Goal: Task Accomplishment & Management: Complete application form

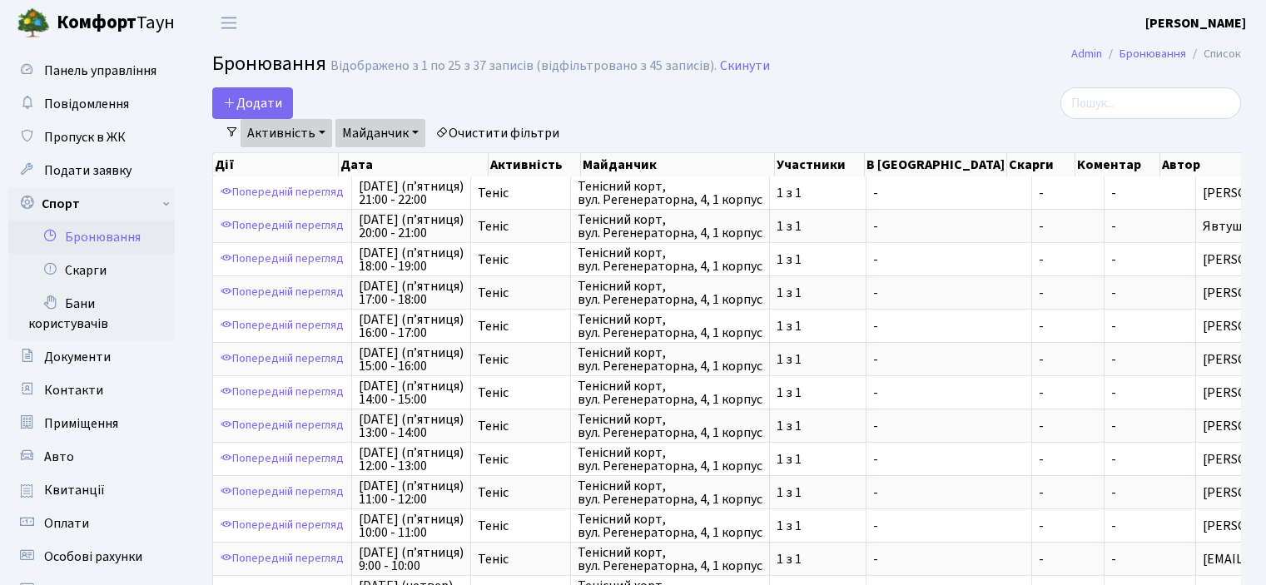
select select "25"
click at [262, 92] on button "Додати" at bounding box center [252, 103] width 81 height 32
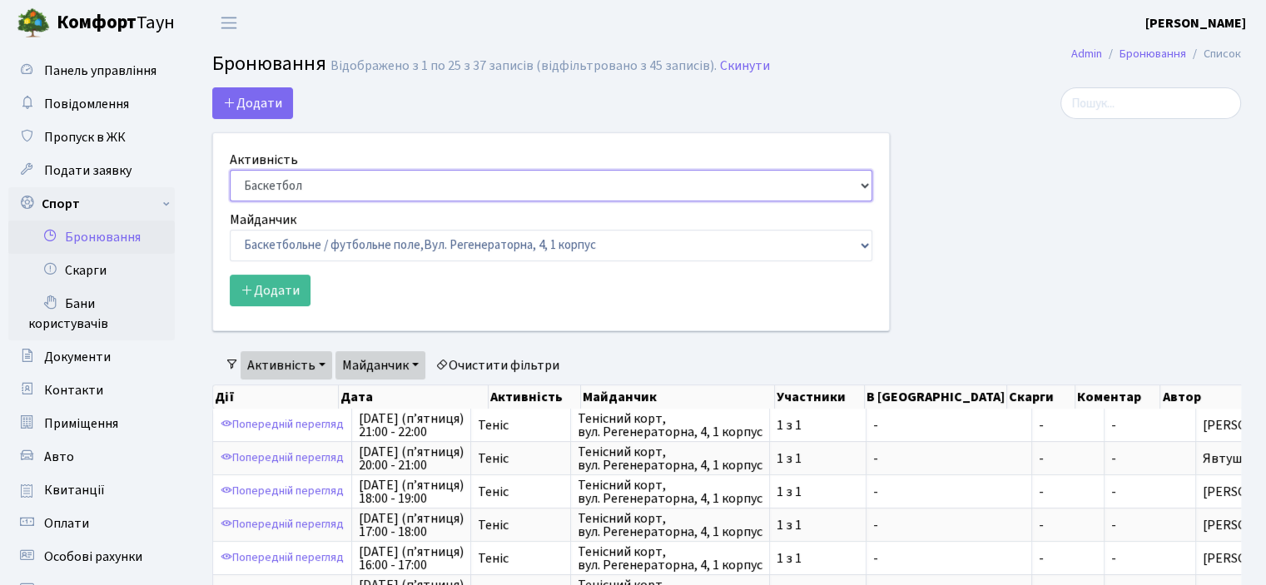
drag, startPoint x: 277, startPoint y: 176, endPoint x: 276, endPoint y: 197, distance: 20.8
click at [277, 177] on select "Баскетбол Волейбол Йога Катання на роликах Настільний теніс Теніс Футбол Фітнес" at bounding box center [551, 186] width 643 height 32
select select "1"
click at [230, 170] on select "Баскетбол Волейбол Йога Катання на роликах Настільний теніс Теніс Футбол Фітнес" at bounding box center [551, 186] width 643 height 32
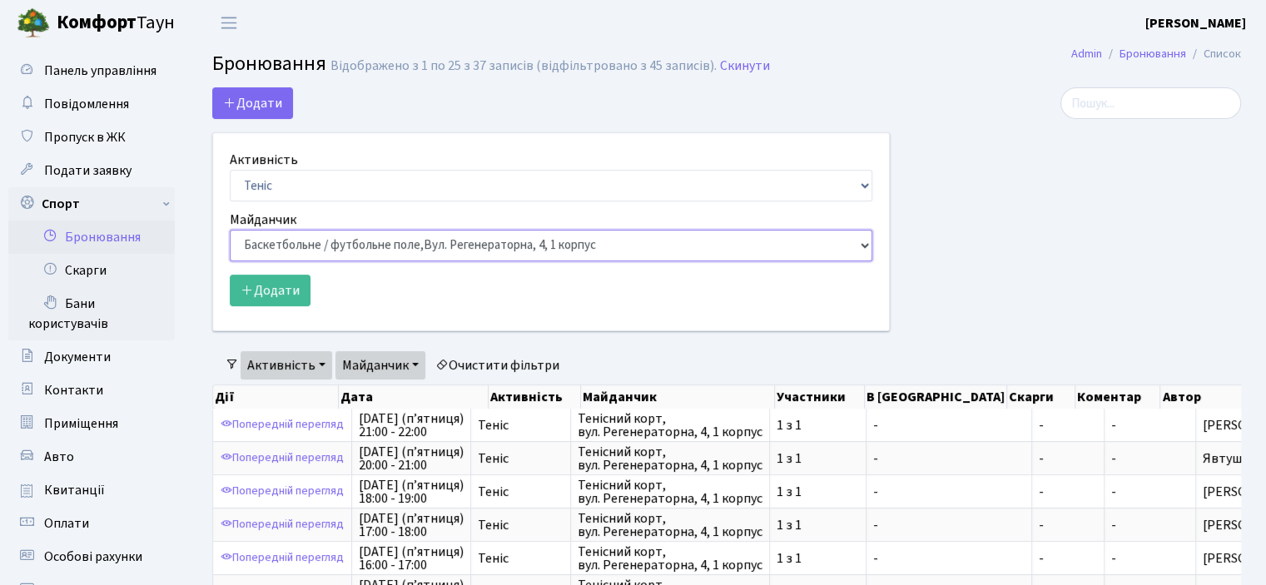
click at [298, 240] on select "Баскетбольне / футбольне поле, Вул. Регенераторна, 4, 1 корпус Баскетбольне пол…" at bounding box center [551, 246] width 643 height 32
select select "1"
click at [230, 230] on select "Баскетбольне / футбольне поле, Вул. Регенераторна, 4, 1 корпус Баскетбольне пол…" at bounding box center [551, 246] width 643 height 32
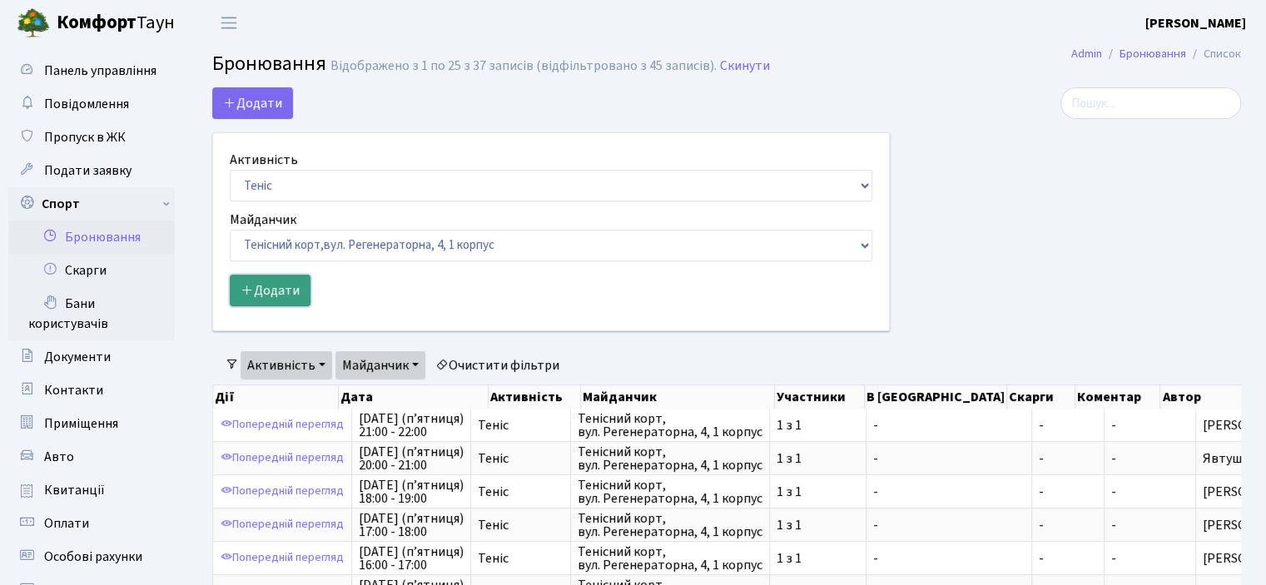
click at [265, 289] on button "Додати" at bounding box center [270, 291] width 81 height 32
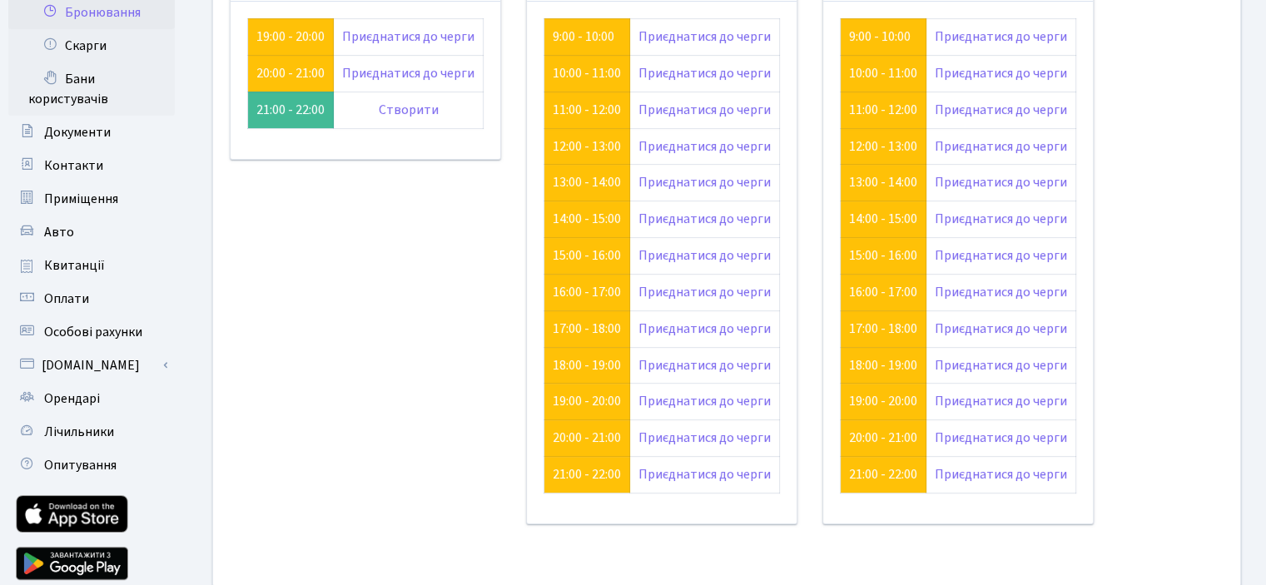
scroll to position [73, 0]
